Goal: Go to known website: Access a specific website the user already knows

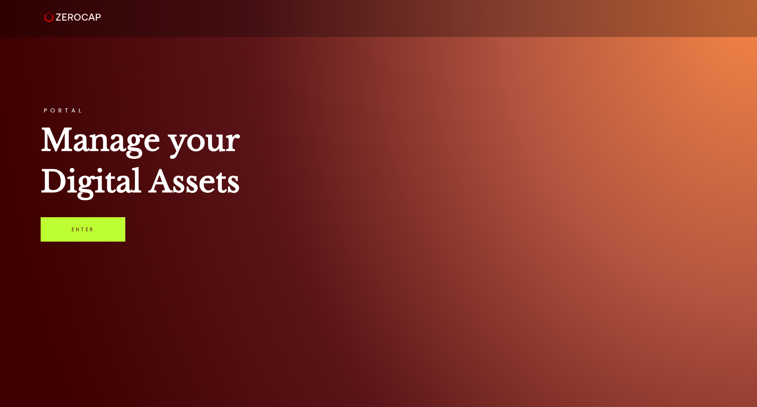
click at [84, 221] on link "Enter" at bounding box center [83, 229] width 85 height 24
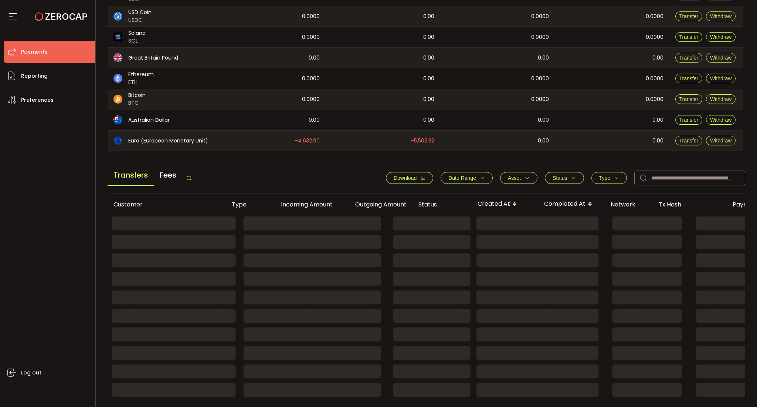
scroll to position [181, 0]
